Goal: Task Accomplishment & Management: Use online tool/utility

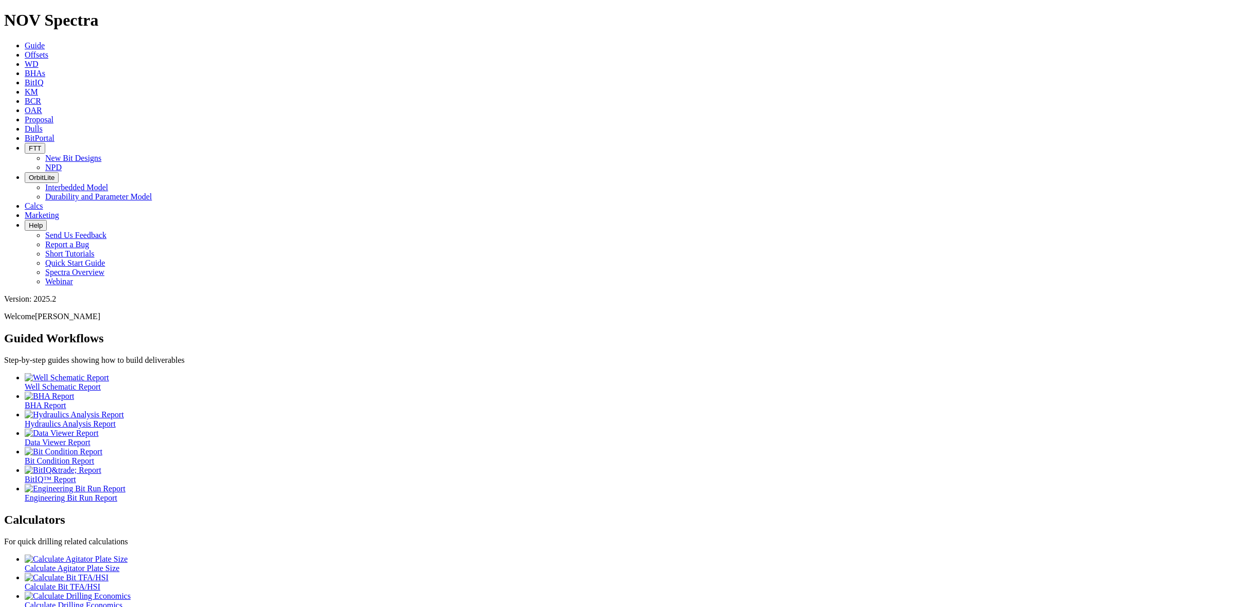
click at [43, 78] on span "BitIQ" at bounding box center [34, 82] width 19 height 9
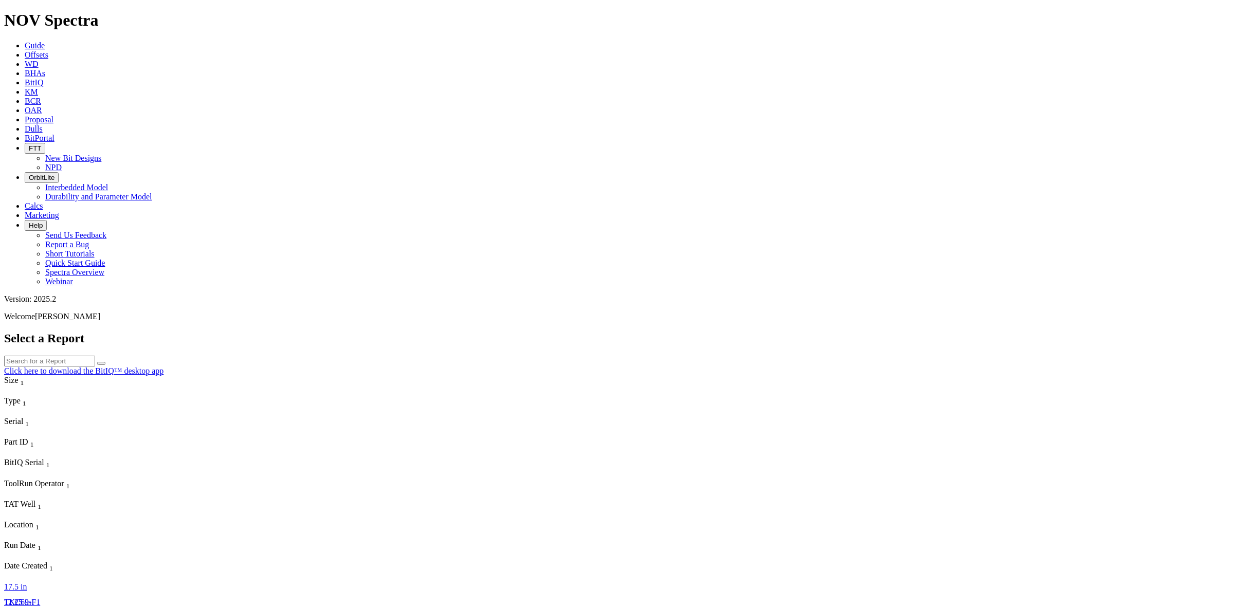
click at [95, 356] on input "text" at bounding box center [49, 361] width 91 height 11
type input "S320419"
click at [105, 362] on button "submit" at bounding box center [101, 363] width 8 height 3
click at [33, 607] on span "S320419" at bounding box center [18, 617] width 29 height 9
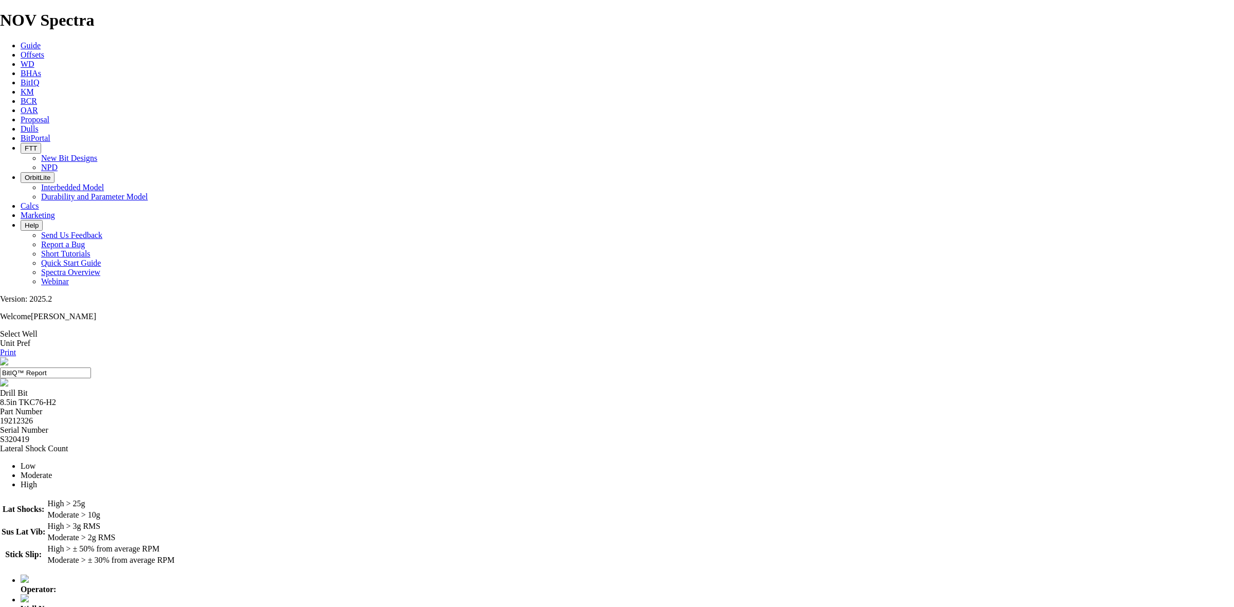
click at [38, 330] on link "Select Well" at bounding box center [19, 334] width 38 height 9
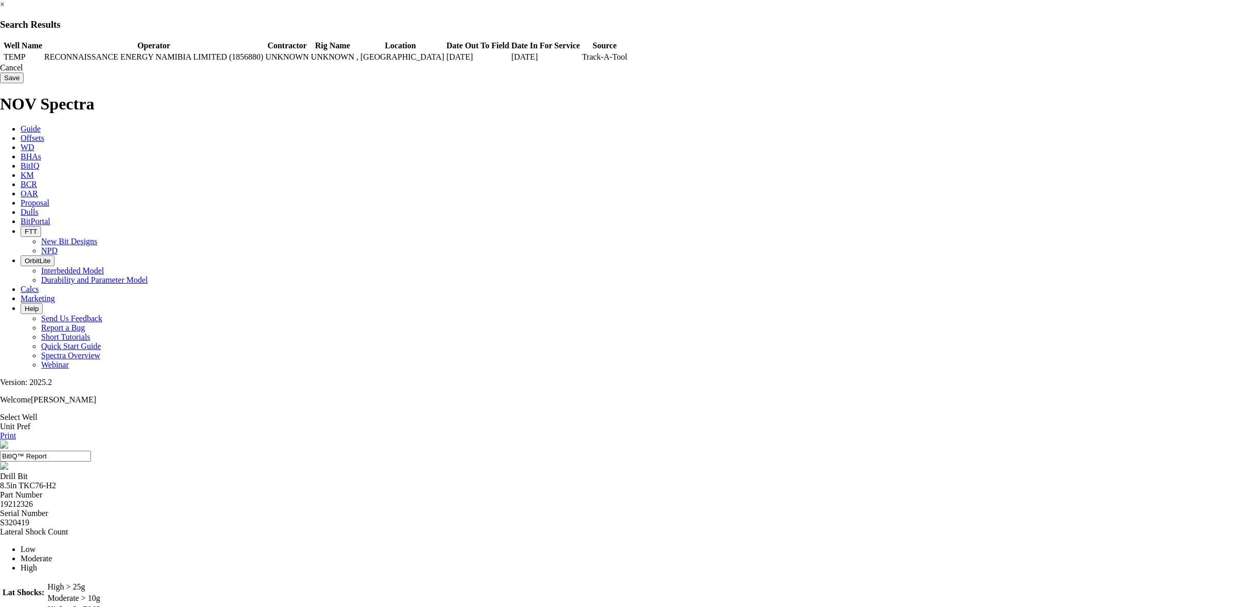
click at [43, 58] on td "TEMP" at bounding box center [23, 57] width 40 height 10
click at [24, 80] on input "Save" at bounding box center [12, 78] width 24 height 11
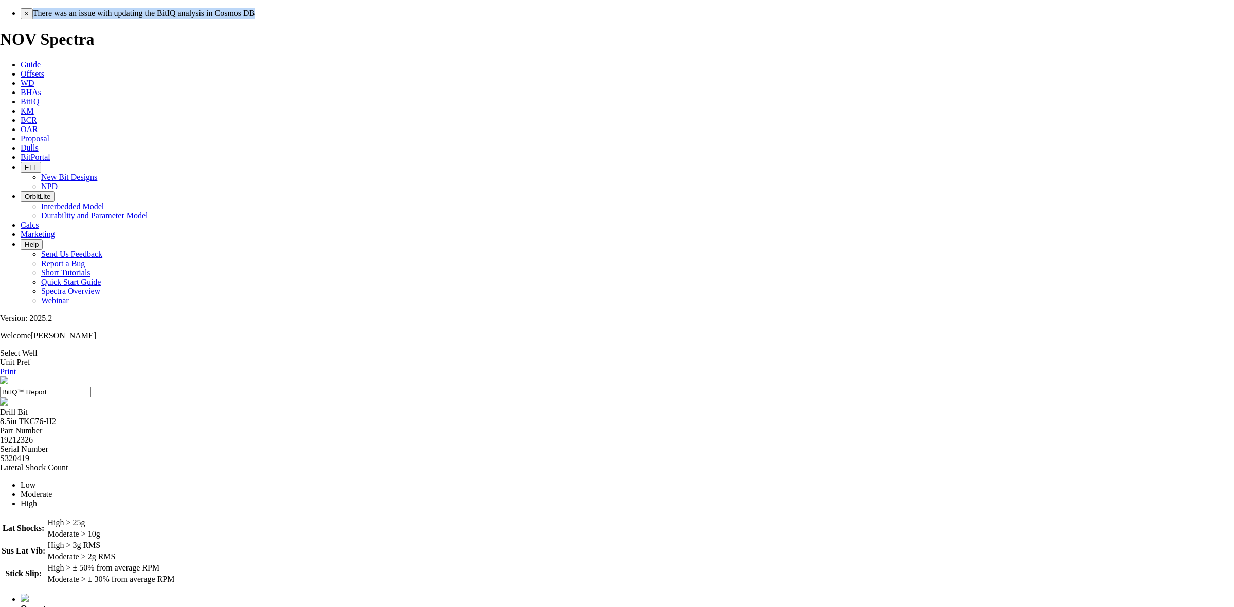
drag, startPoint x: 500, startPoint y: 21, endPoint x: 738, endPoint y: 24, distance: 238.1
click at [738, 19] on div "× There was an issue with updating the BitIQ analysis in Cosmos DB" at bounding box center [628, 13] width 1214 height 11
copy span "There was an issue with updating the BitIQ analysis in Cosmos DB"
click at [33, 19] on button "×" at bounding box center [27, 13] width 12 height 11
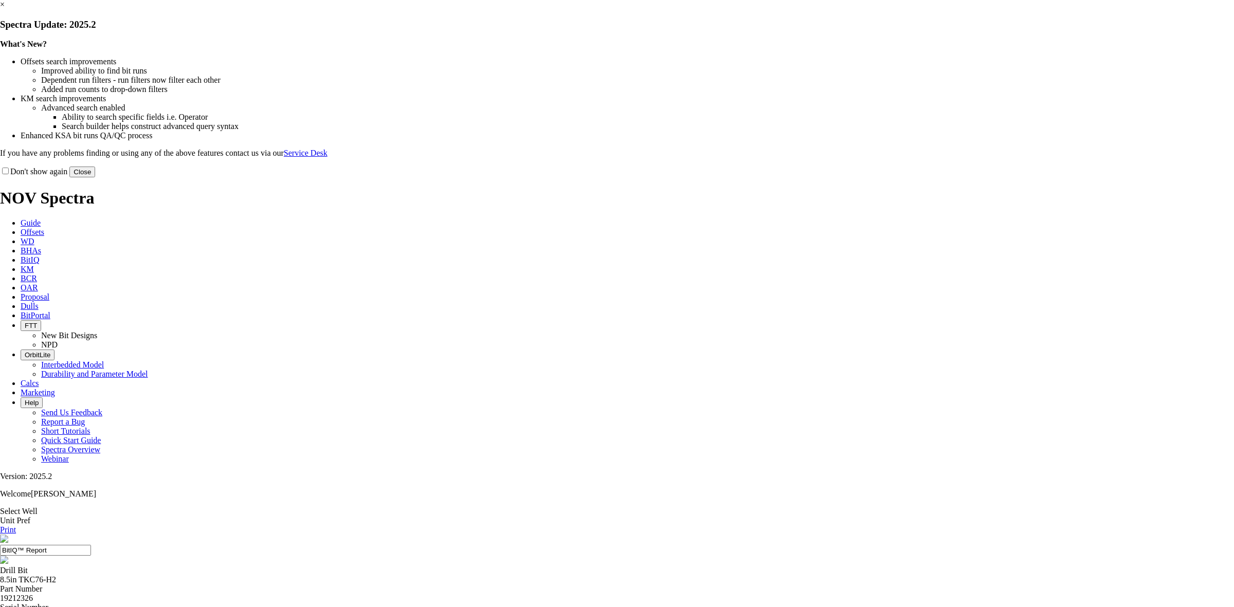
click at [844, 177] on div "Don't show again Close" at bounding box center [617, 171] width 1234 height 11
click at [95, 177] on button "Close" at bounding box center [82, 172] width 26 height 11
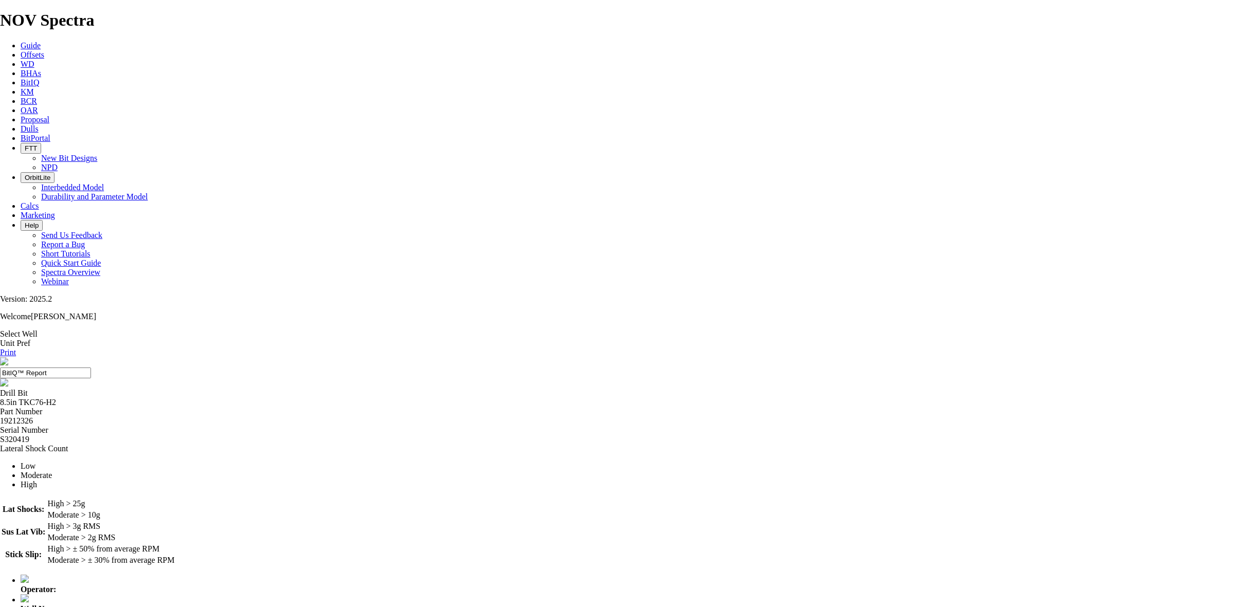
click at [680, 444] on div at bounding box center [617, 444] width 1234 height 0
click at [675, 444] on div at bounding box center [617, 444] width 1234 height 0
click at [748, 444] on div at bounding box center [617, 444] width 1234 height 0
click at [91, 368] on input "BitIQ™ Report" at bounding box center [45, 373] width 91 height 11
click at [38, 330] on link "Select Well" at bounding box center [19, 334] width 38 height 9
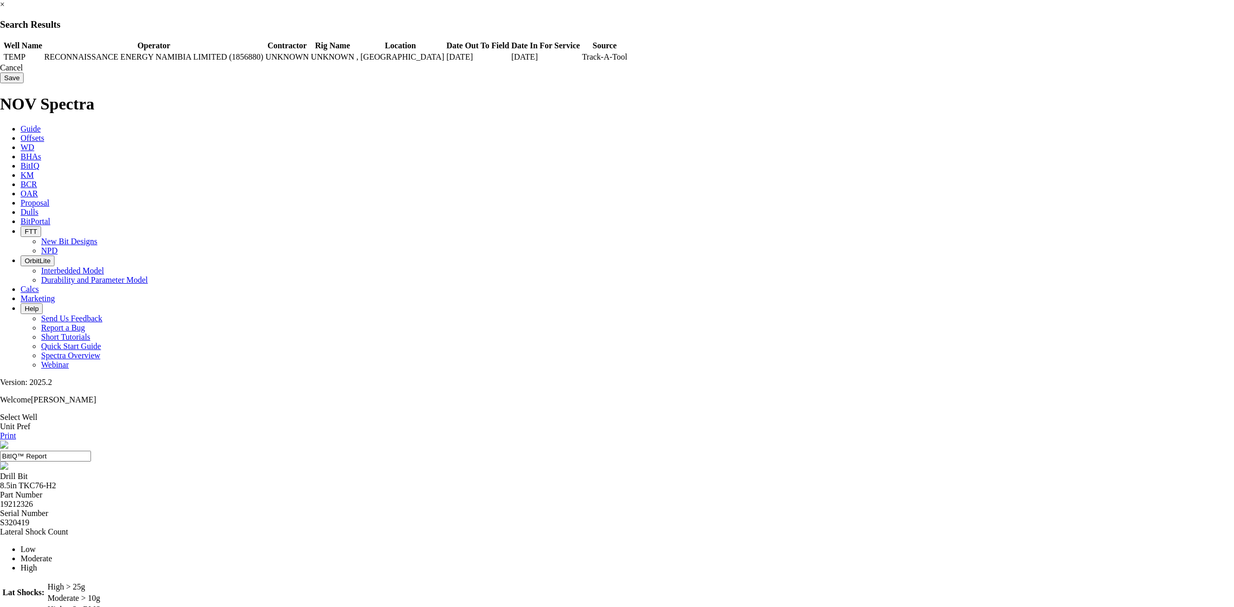
click at [264, 57] on td "RECONNAISSANCE ENERGY NAMIBIA LIMITED (1856880)" at bounding box center [154, 57] width 220 height 10
click at [24, 83] on input "Save" at bounding box center [12, 78] width 24 height 11
